Goal: Transaction & Acquisition: Purchase product/service

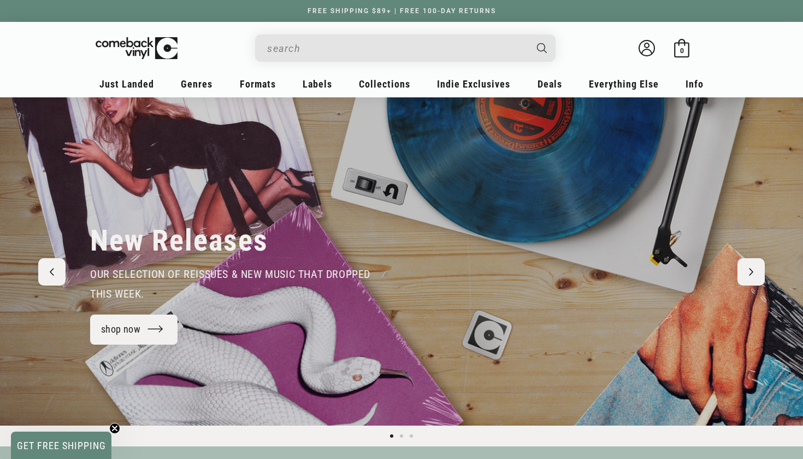
click at [309, 48] on input "When autocomplete results are available use up and down arrows to review and en…" at bounding box center [396, 48] width 259 height 22
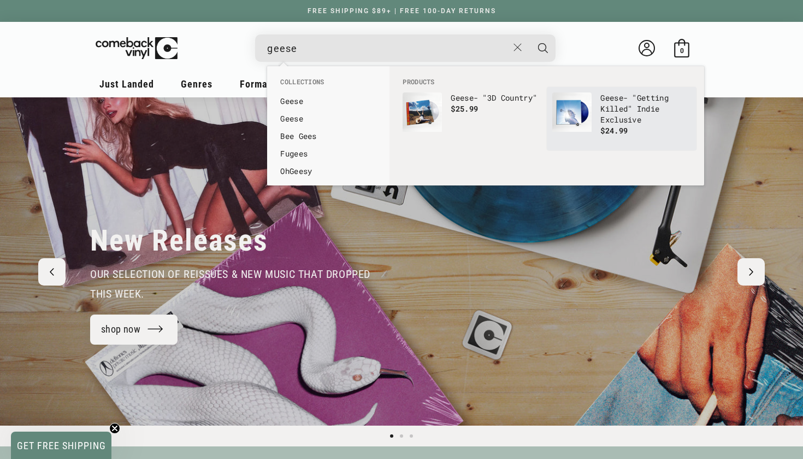
type input "geese"
click at [633, 97] on p "Geese - "Getting Killed" Indie Exclusive" at bounding box center [646, 108] width 91 height 33
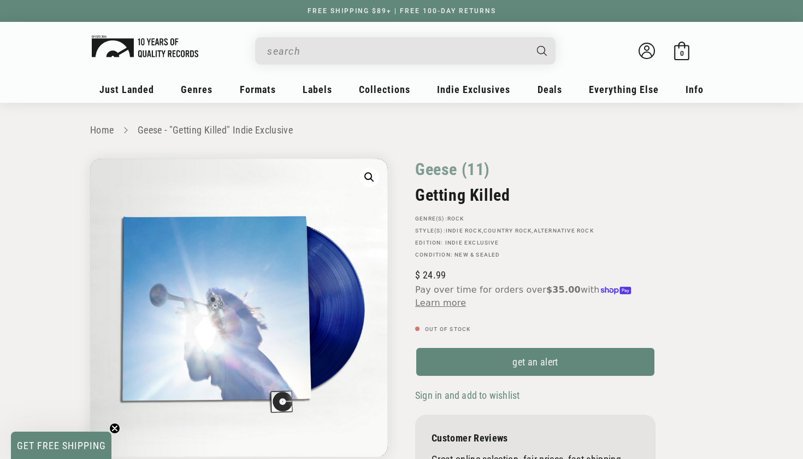
click at [157, 54] on img at bounding box center [145, 47] width 107 height 22
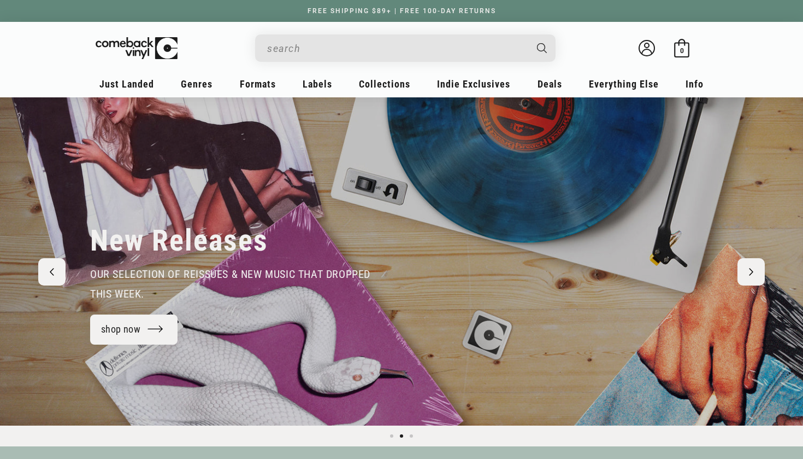
scroll to position [0, 803]
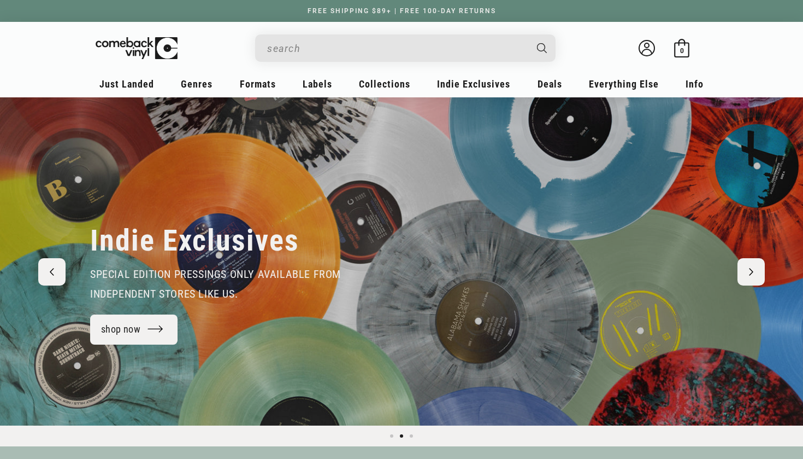
click at [311, 42] on input "When autocomplete results are available use up and down arrows to review and en…" at bounding box center [396, 48] width 259 height 22
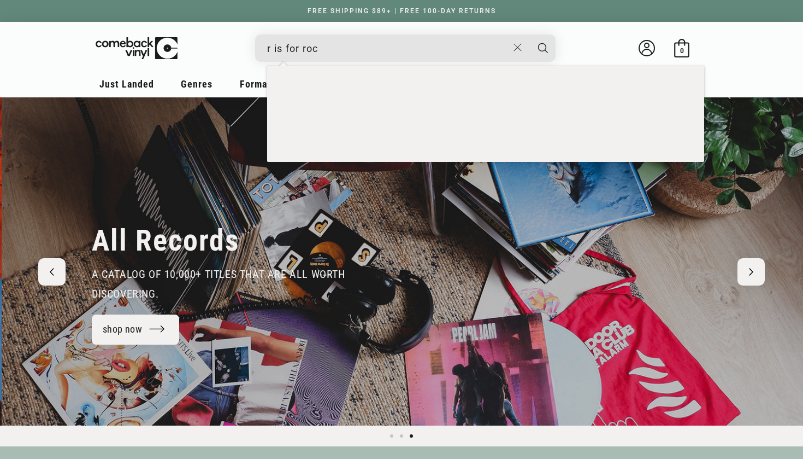
scroll to position [0, 1607]
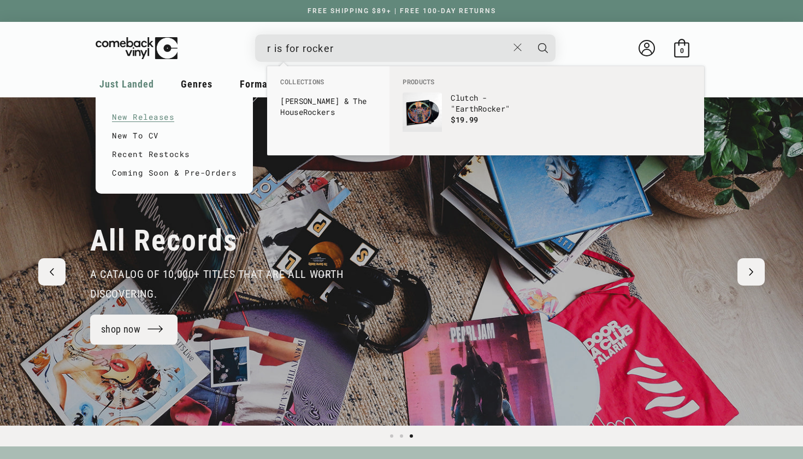
type input "r is for rocker"
click at [148, 110] on link "New Releases" at bounding box center [174, 117] width 125 height 19
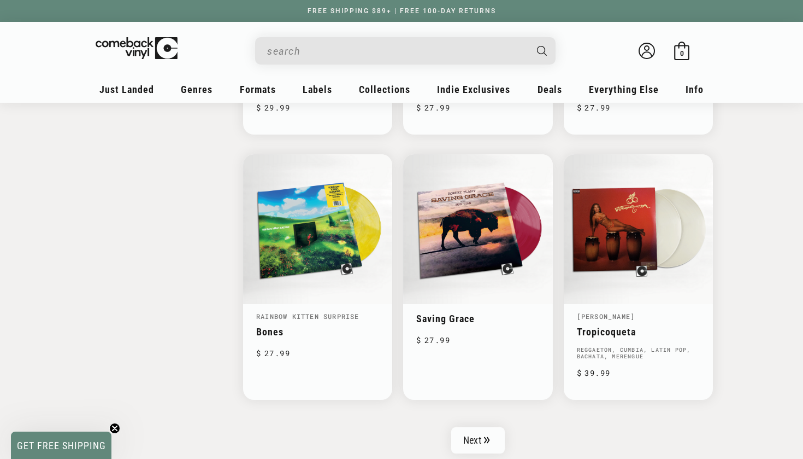
scroll to position [1636, 0]
